Goal: Navigation & Orientation: Find specific page/section

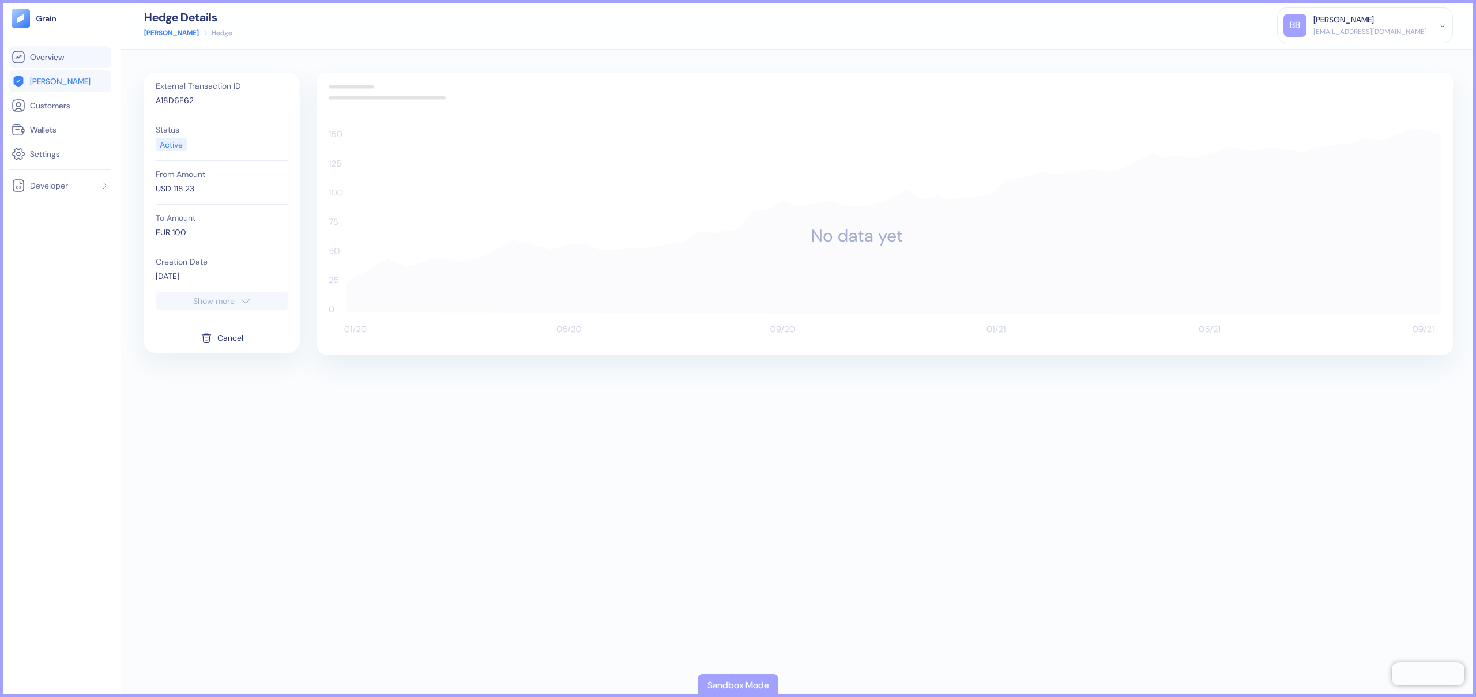
click at [55, 58] on span "Overview" at bounding box center [47, 57] width 34 height 12
click at [54, 54] on span "Overview" at bounding box center [47, 57] width 34 height 12
